Goal: Information Seeking & Learning: Check status

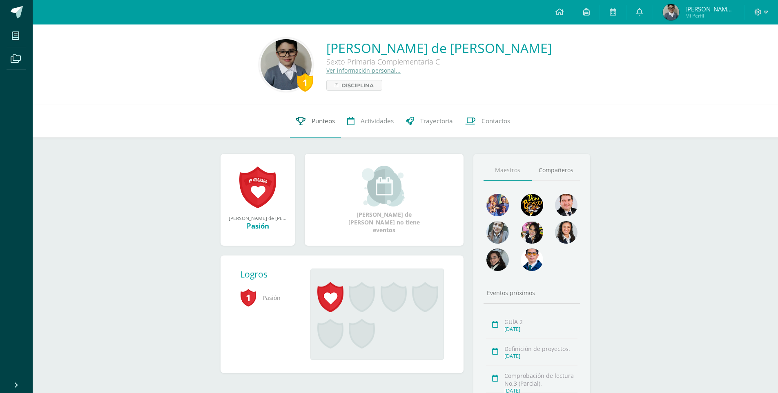
click at [318, 118] on span "Punteos" at bounding box center [322, 121] width 23 height 9
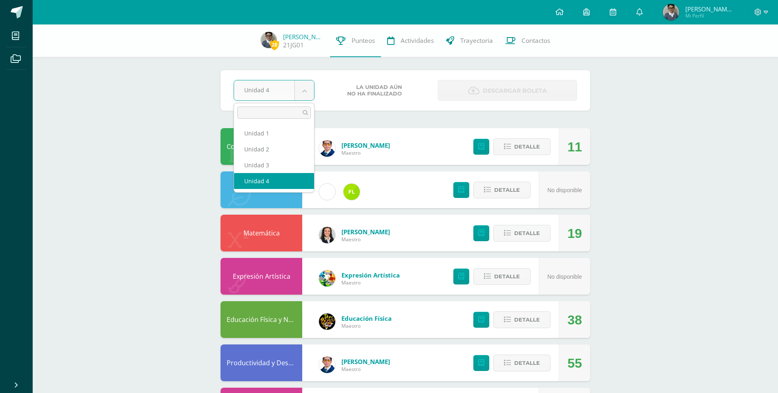
click at [305, 93] on body "Mis cursos Archivos Cerrar panel Ciencias Naturales y Tecnología Sexto Primaria…" at bounding box center [389, 393] width 778 height 787
select select "Unidad 3"
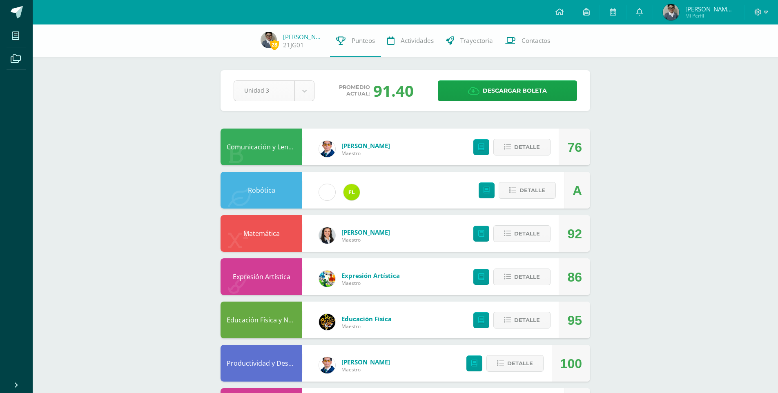
click at [302, 94] on body "Mis cursos Archivos Cerrar panel Ciencias Naturales y Tecnología Sexto Primaria…" at bounding box center [389, 393] width 778 height 787
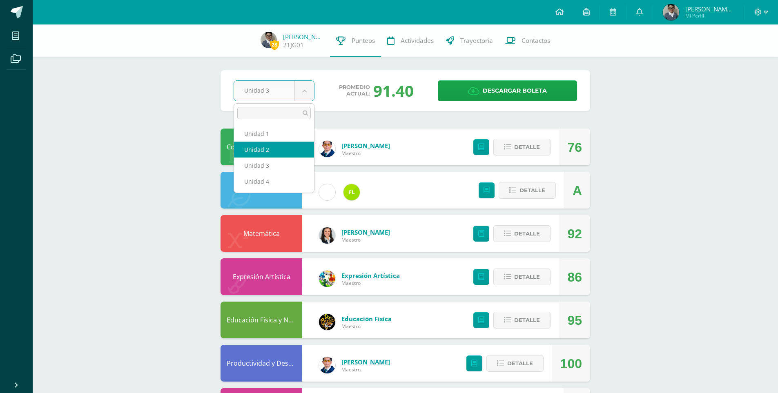
select select "Unidad 2"
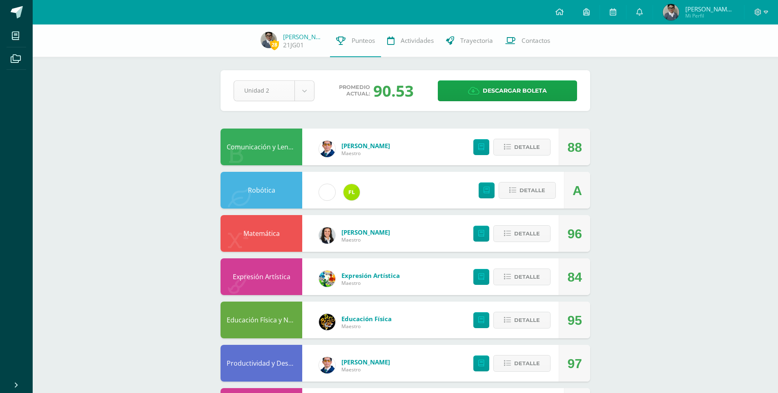
click at [309, 89] on body "Mis cursos Archivos Cerrar panel Ciencias Naturales y Tecnología Sexto Primaria…" at bounding box center [389, 393] width 778 height 787
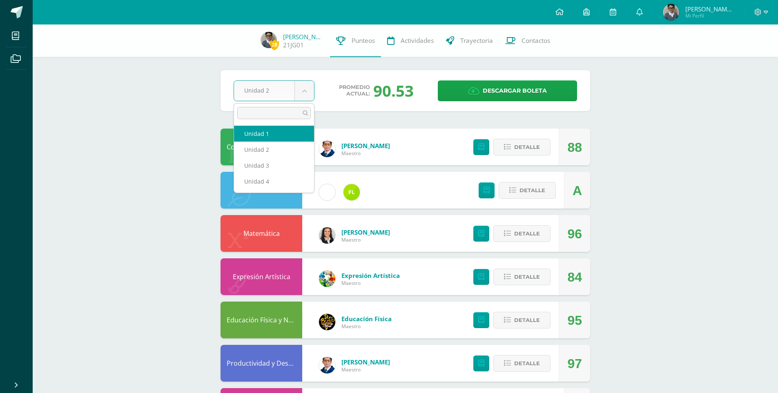
select select "Unidad 1"
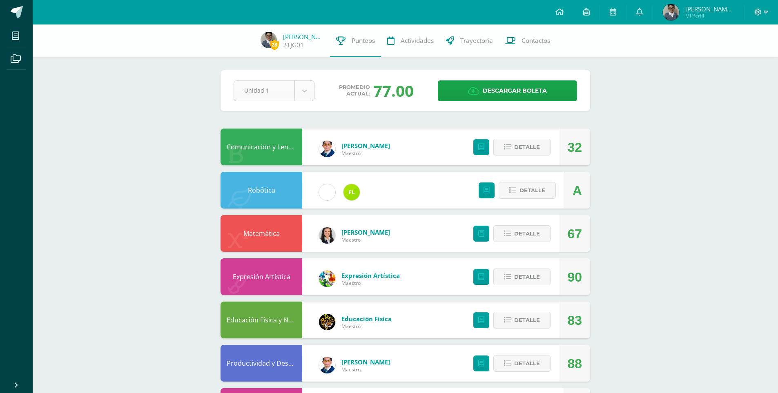
click at [307, 87] on body "Mis cursos Archivos Cerrar panel Ciencias Naturales y Tecnología Sexto Primaria…" at bounding box center [389, 393] width 778 height 787
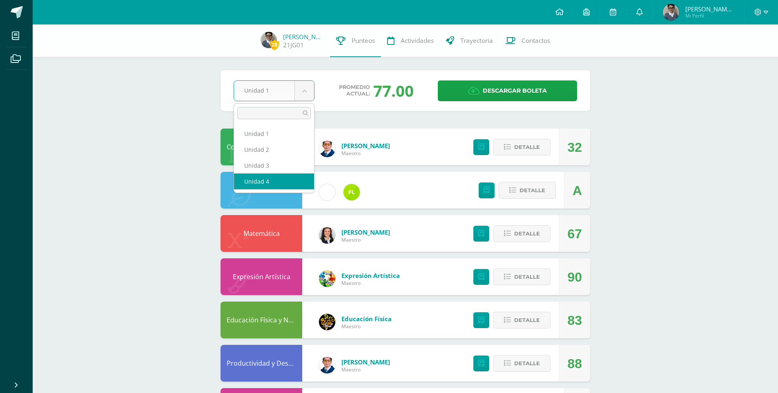
select select "Unidad 4"
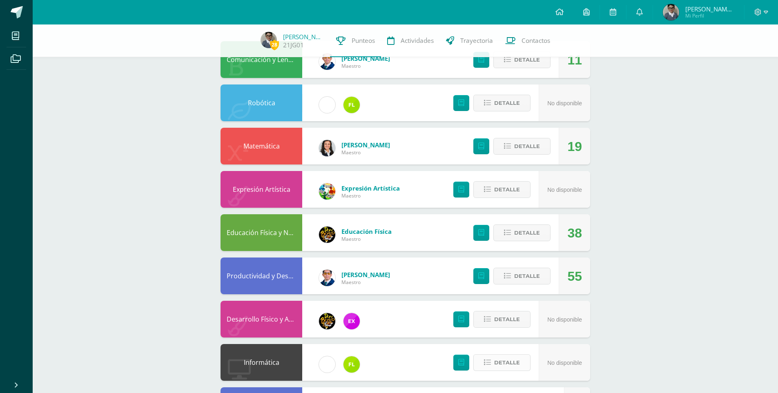
scroll to position [204, 0]
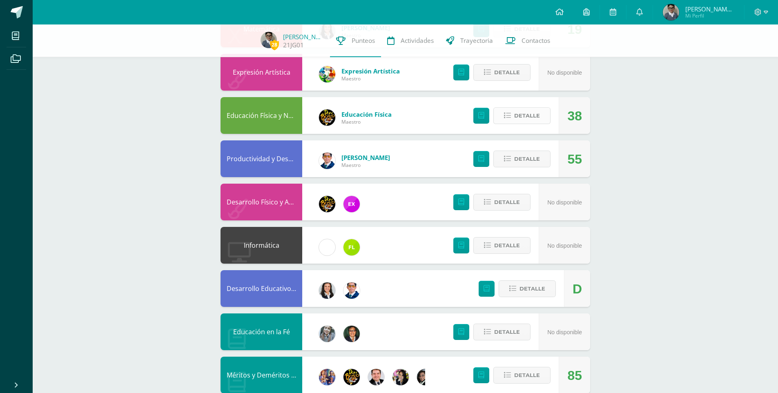
click at [522, 116] on span "Detalle" at bounding box center [527, 115] width 26 height 15
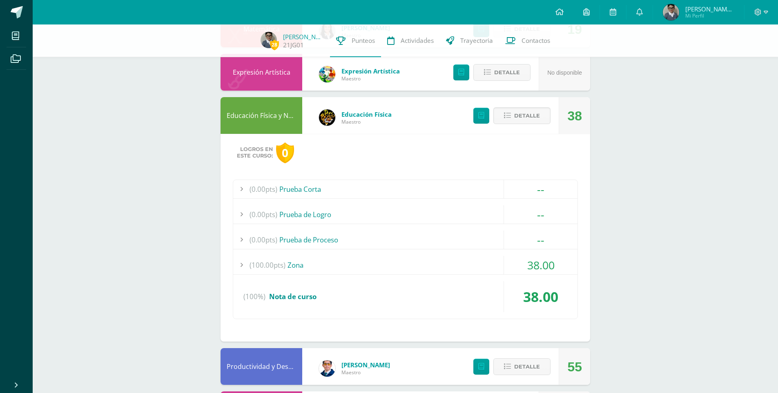
click at [514, 266] on div "38.00" at bounding box center [540, 265] width 74 height 18
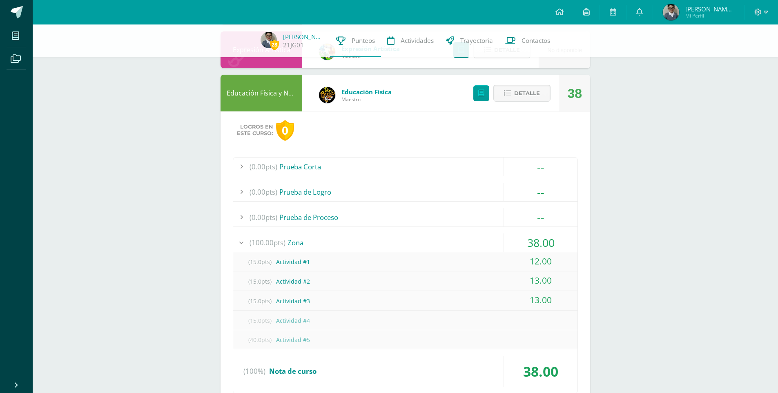
scroll to position [245, 0]
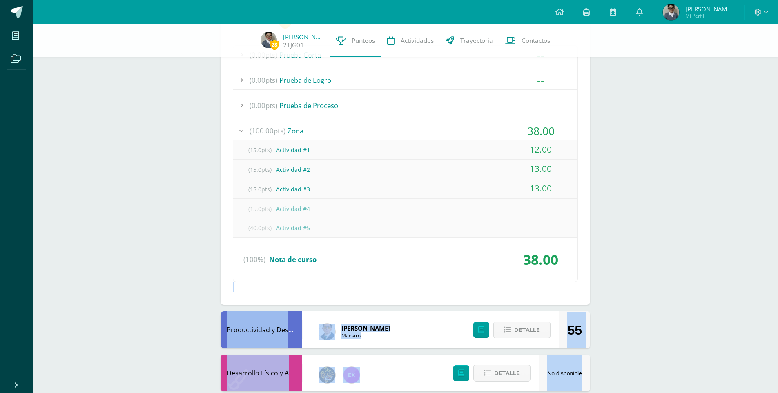
drag, startPoint x: 447, startPoint y: 405, endPoint x: 433, endPoint y: 405, distance: 13.9
click at [433, 393] on html "Mis cursos Archivos Cerrar panel Ciencias Naturales y Tecnología Sexto Primaria…" at bounding box center [389, 208] width 778 height 1092
